Goal: Information Seeking & Learning: Learn about a topic

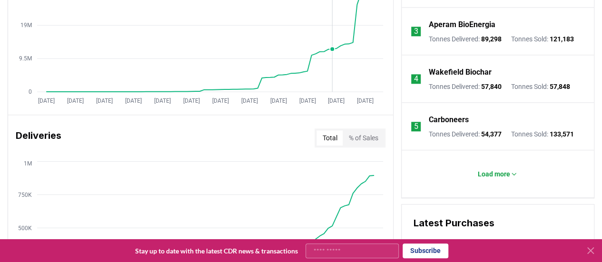
scroll to position [476, 0]
click at [592, 248] on icon at bounding box center [590, 250] width 11 height 11
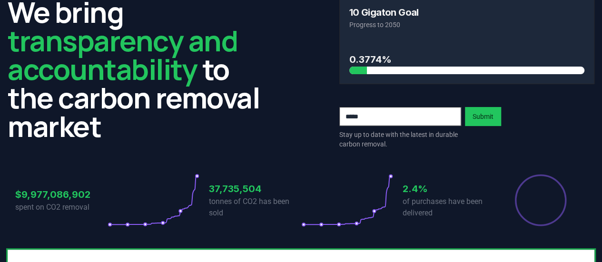
scroll to position [0, 0]
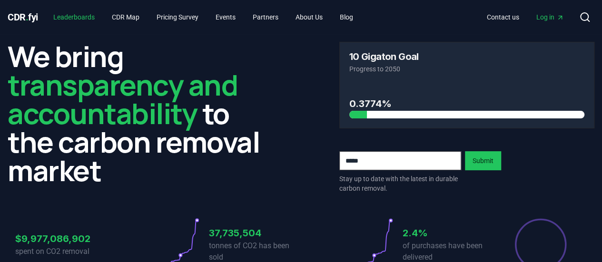
click at [95, 20] on link "Leaderboards" at bounding box center [74, 17] width 57 height 17
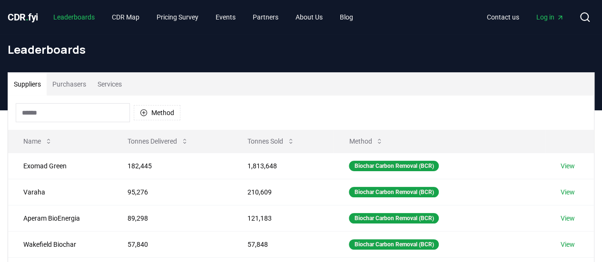
click at [95, 20] on link "Leaderboards" at bounding box center [74, 17] width 57 height 17
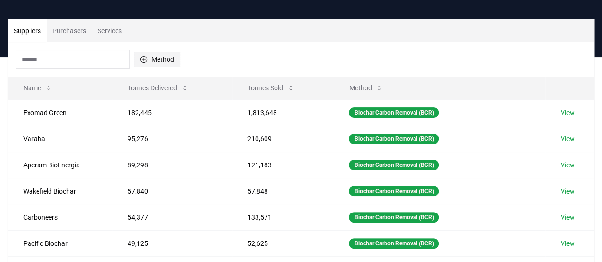
scroll to position [14, 0]
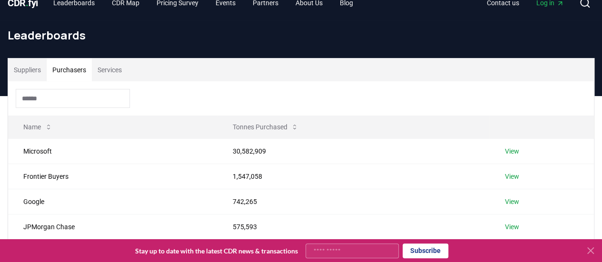
click at [65, 60] on button "Purchasers" at bounding box center [69, 70] width 45 height 23
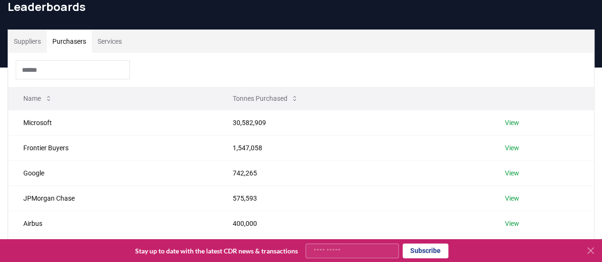
scroll to position [62, 0]
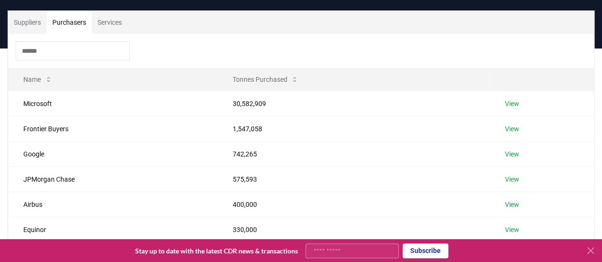
click at [596, 247] on icon at bounding box center [590, 250] width 11 height 11
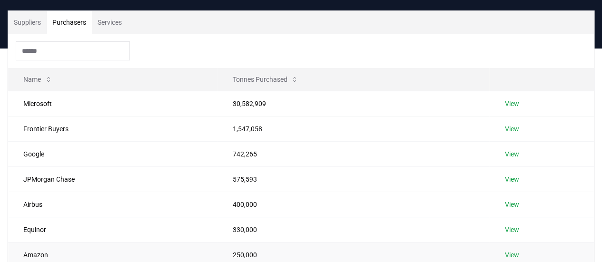
click at [591, 250] on td "View" at bounding box center [542, 254] width 105 height 25
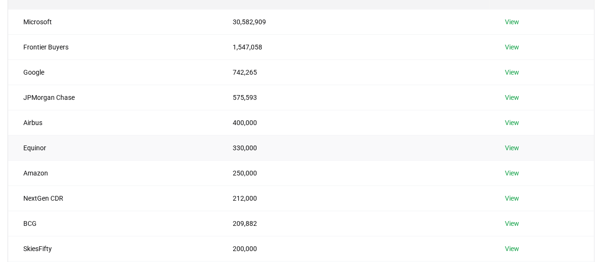
scroll to position [157, 0]
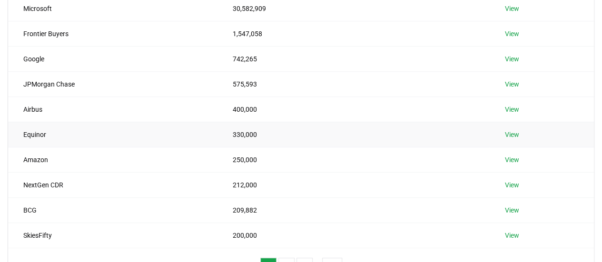
click at [114, 134] on td "Equinor" at bounding box center [112, 134] width 209 height 25
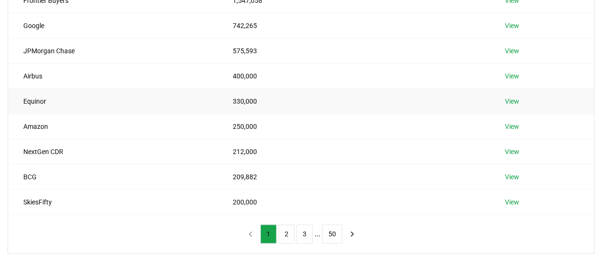
scroll to position [205, 0]
